Goal: Information Seeking & Learning: Learn about a topic

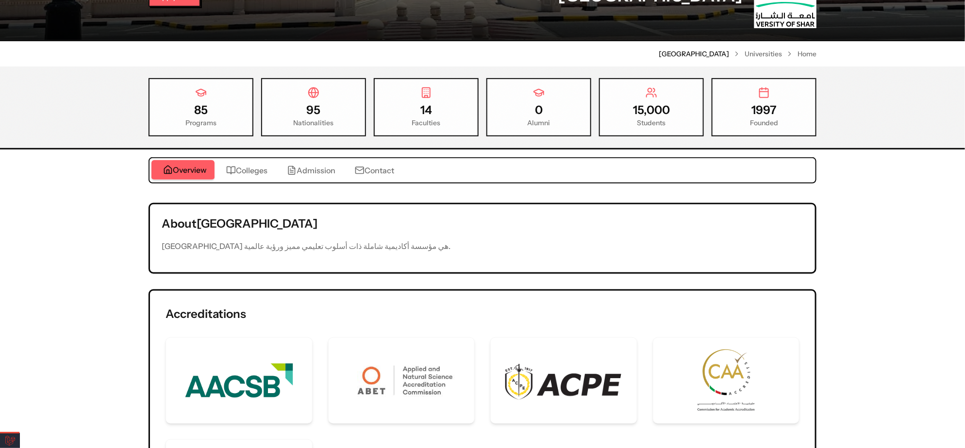
scroll to position [11, 0]
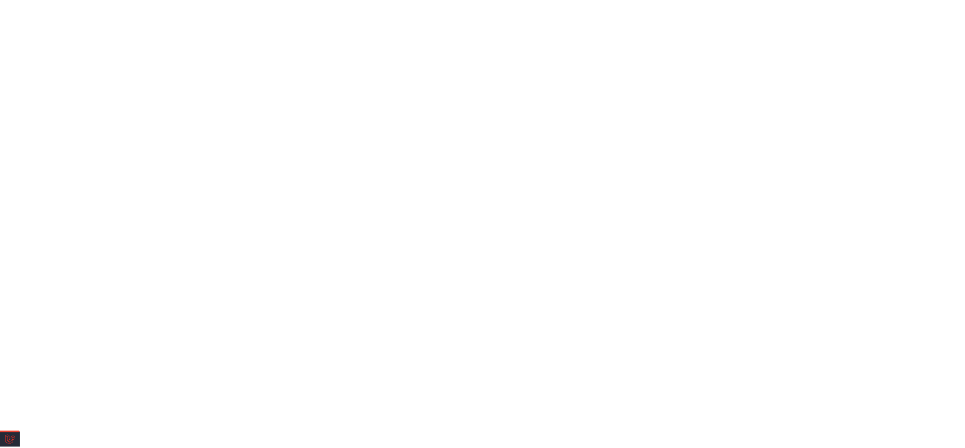
scroll to position [11, 0]
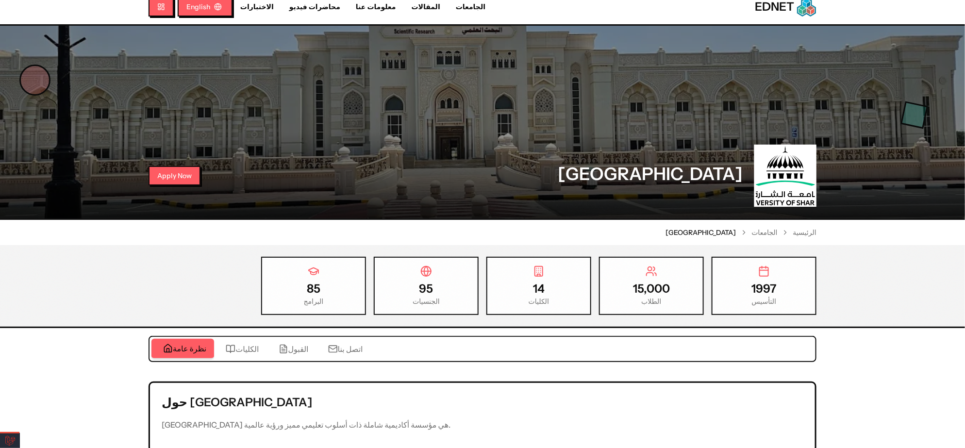
click at [278, 351] on div "القبول" at bounding box center [292, 349] width 34 height 12
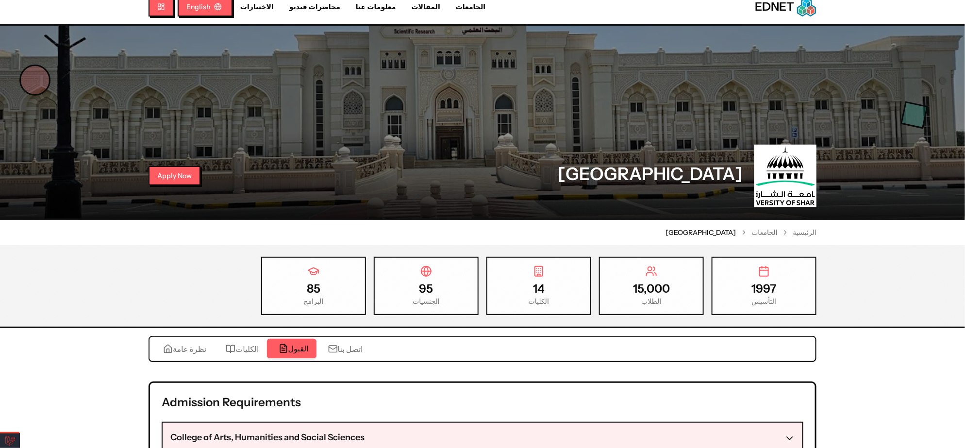
click at [247, 350] on span "الكليات" at bounding box center [246, 349] width 23 height 12
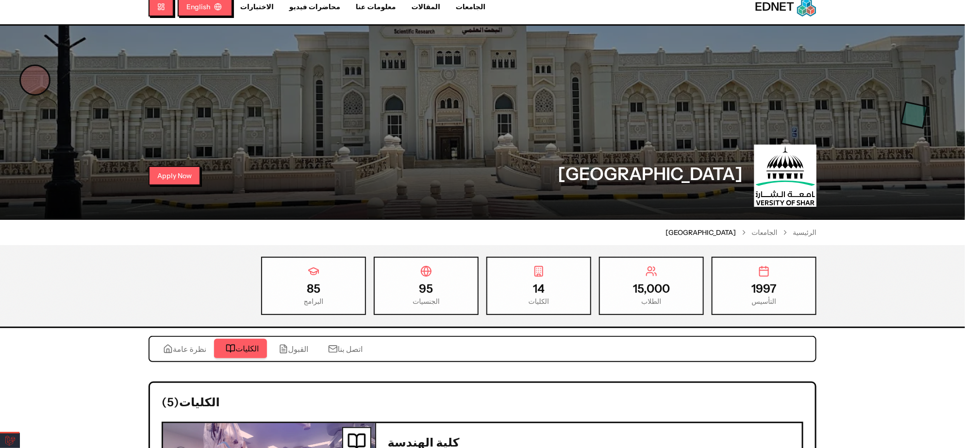
click at [270, 344] on button "القبول" at bounding box center [291, 348] width 49 height 19
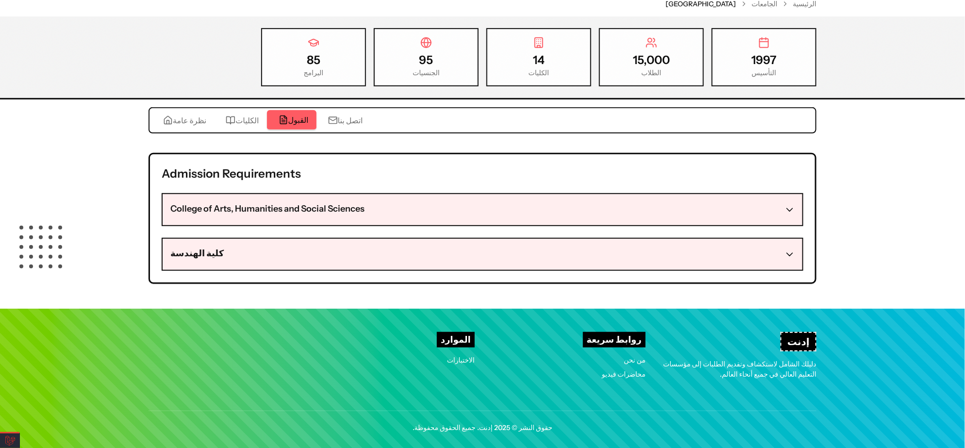
click at [245, 255] on button "كلية الهندسة" at bounding box center [483, 254] width 640 height 31
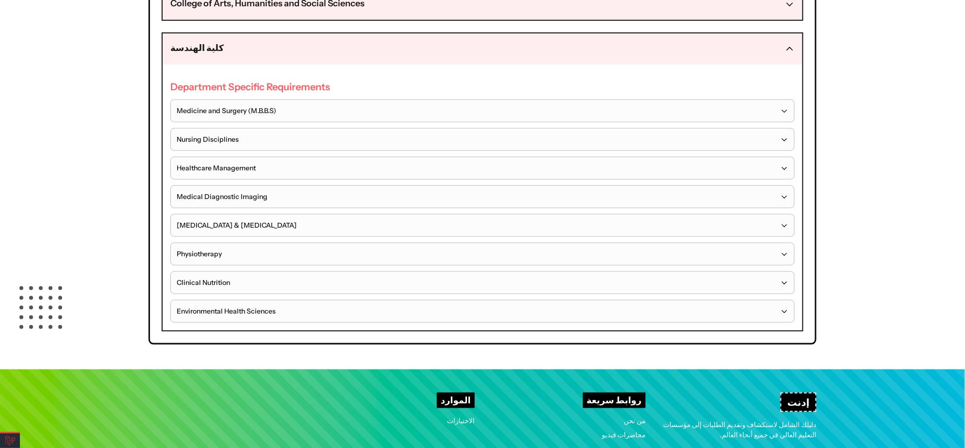
click at [267, 220] on span "Audiology & Speech Pathology" at bounding box center [237, 225] width 120 height 10
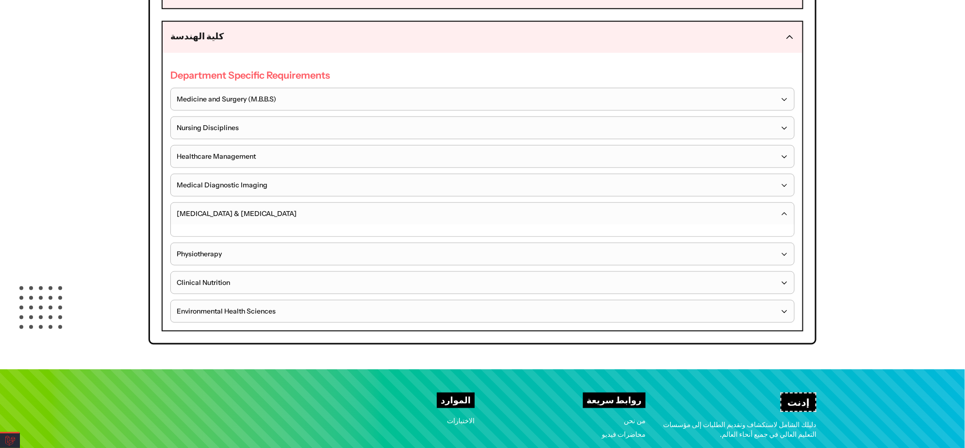
click at [250, 165] on div "Department Specific Requirements Medicine and Surgery (M.B.B.S) Nursing Discipl…" at bounding box center [482, 195] width 624 height 254
drag, startPoint x: 252, startPoint y: 138, endPoint x: 253, endPoint y: 118, distance: 19.9
click at [252, 137] on div "Department Specific Requirements Medicine and Surgery (M.B.B.S) Nursing Discipl…" at bounding box center [482, 195] width 624 height 254
drag, startPoint x: 253, startPoint y: 114, endPoint x: 255, endPoint y: 105, distance: 8.4
click at [253, 117] on button "Nursing Disciplines" at bounding box center [482, 128] width 623 height 22
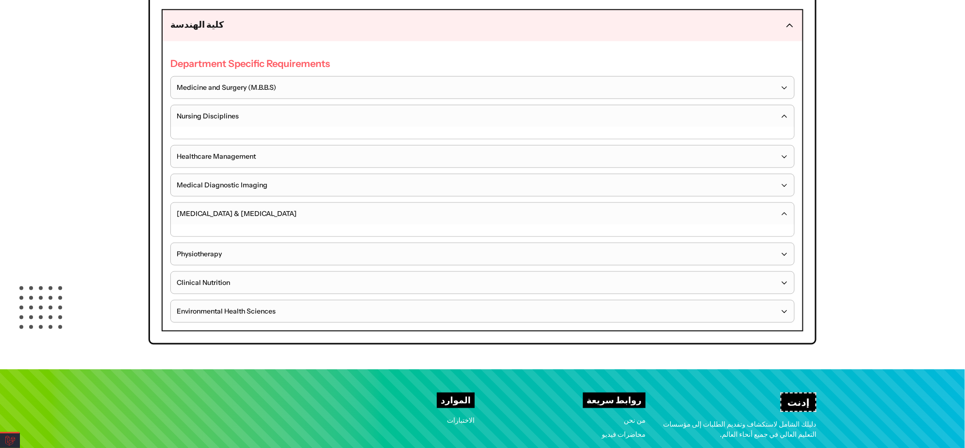
click at [256, 82] on span "Medicine and Surgery (M.B.B.S)" at bounding box center [226, 87] width 99 height 10
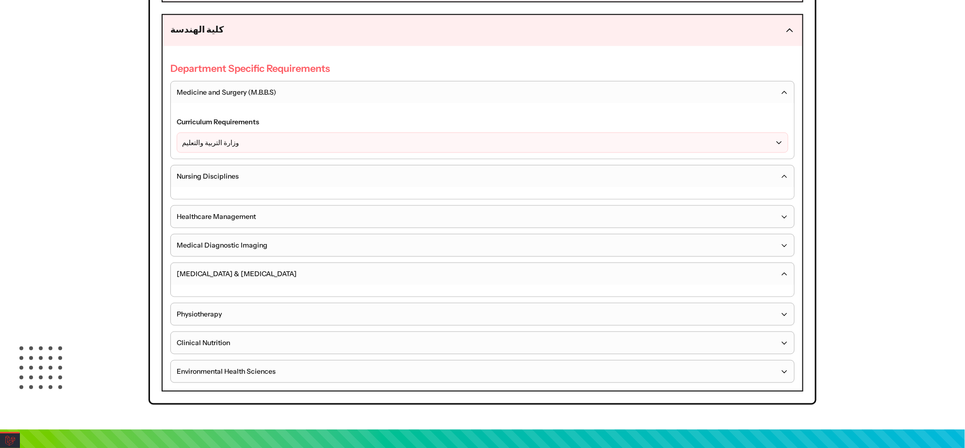
click at [247, 143] on button "وزارة التربية والتعليم" at bounding box center [482, 142] width 610 height 19
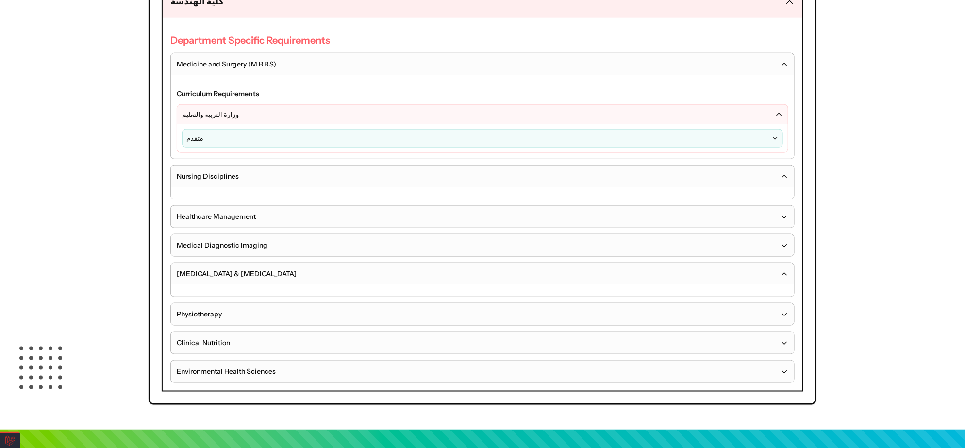
click at [247, 133] on button "متقدم" at bounding box center [482, 138] width 600 height 17
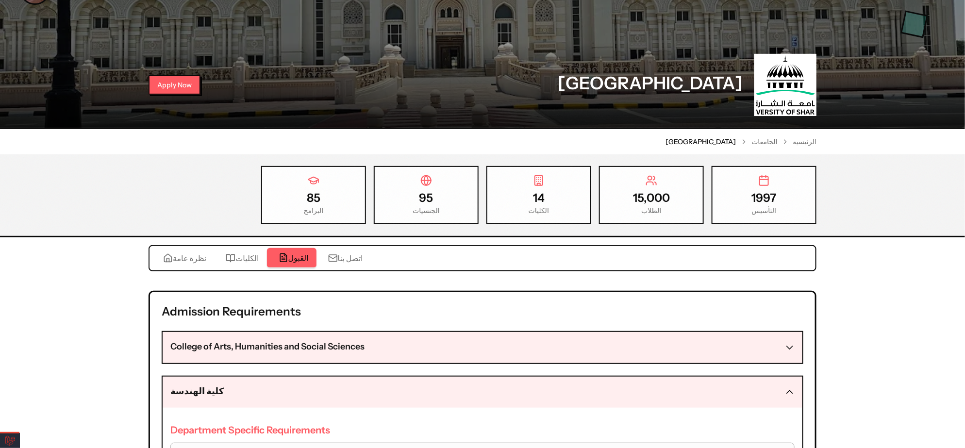
scroll to position [0, 0]
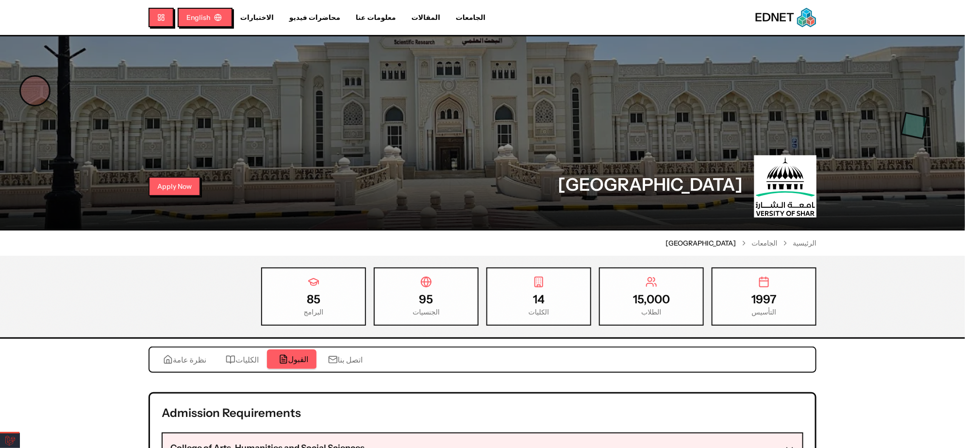
click at [448, 13] on link "الجامعات" at bounding box center [470, 18] width 45 height 10
